Goal: Information Seeking & Learning: Learn about a topic

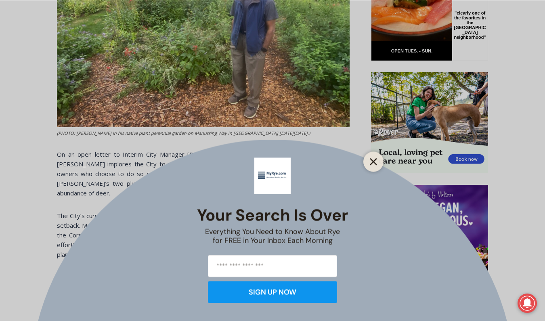
click at [372, 161] on icon "Close" at bounding box center [373, 161] width 7 height 7
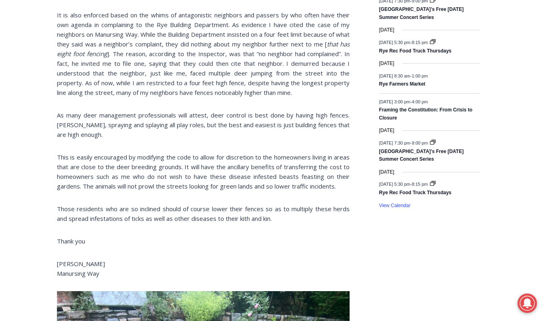
scroll to position [1145, 0]
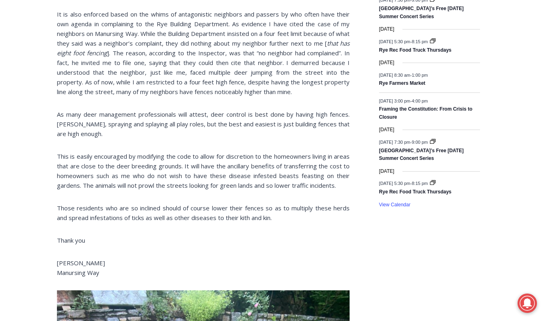
drag, startPoint x: 225, startPoint y: 199, endPoint x: 255, endPoint y: 198, distance: 29.5
click at [275, 203] on p "Those residents who are so inclined should of course lower their fences so as t…" at bounding box center [203, 212] width 293 height 19
click at [197, 235] on div "(PHOTO: [PERSON_NAME] in his native plant perennial garden on Manursing Way in …" at bounding box center [203, 9] width 293 height 1594
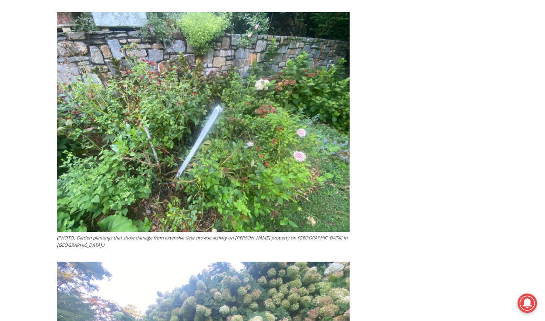
scroll to position [1140, 0]
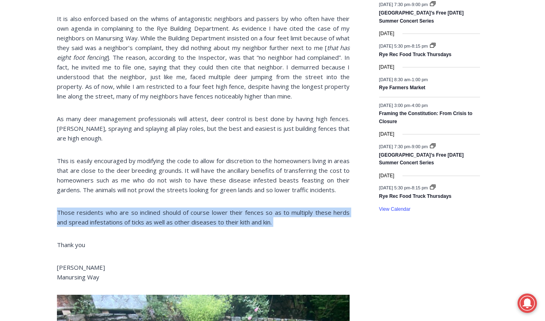
drag, startPoint x: 58, startPoint y: 190, endPoint x: 111, endPoint y: 208, distance: 56.7
click at [111, 208] on div "(PHOTO: [PERSON_NAME] in his native plant perennial garden on Manursing Way in …" at bounding box center [203, 13] width 293 height 1594
copy div "Those residents who are so inclined should of course lower their fences so as t…"
